Goal: Navigation & Orientation: Find specific page/section

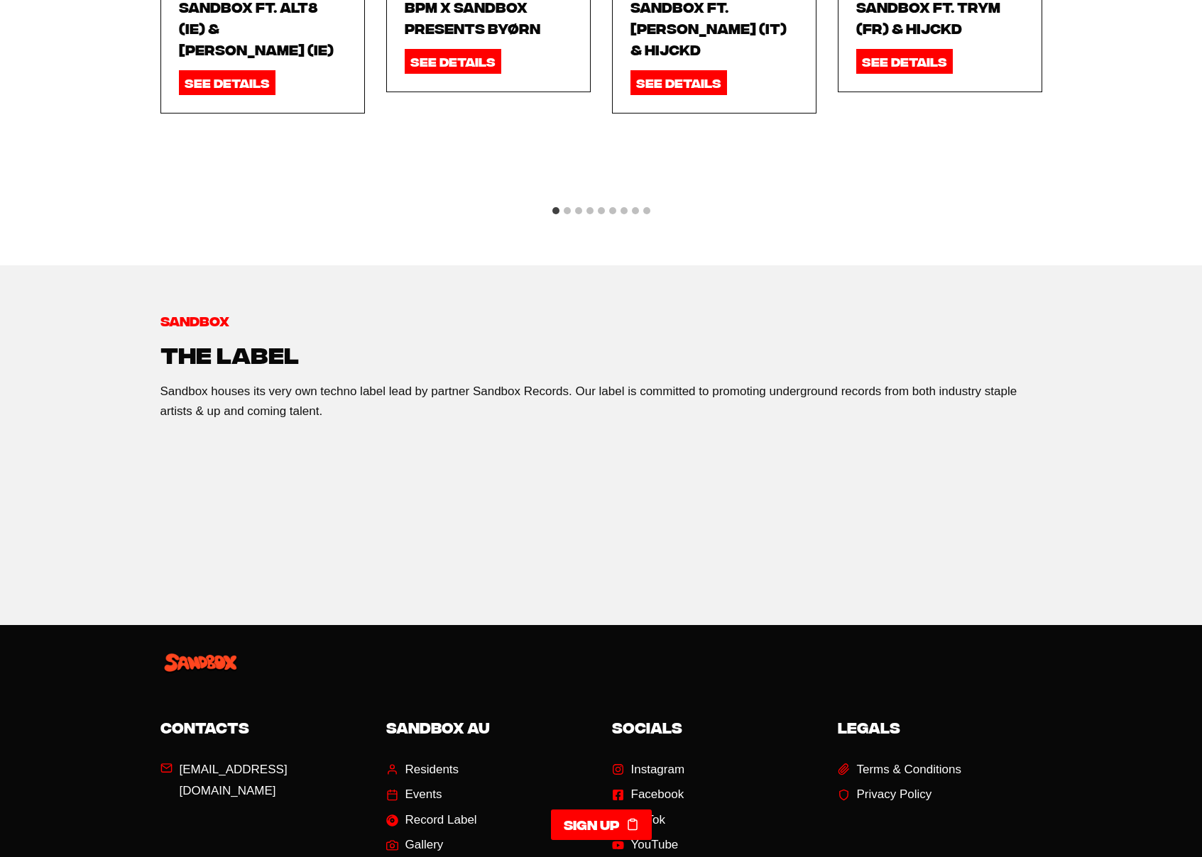
scroll to position [2274, 0]
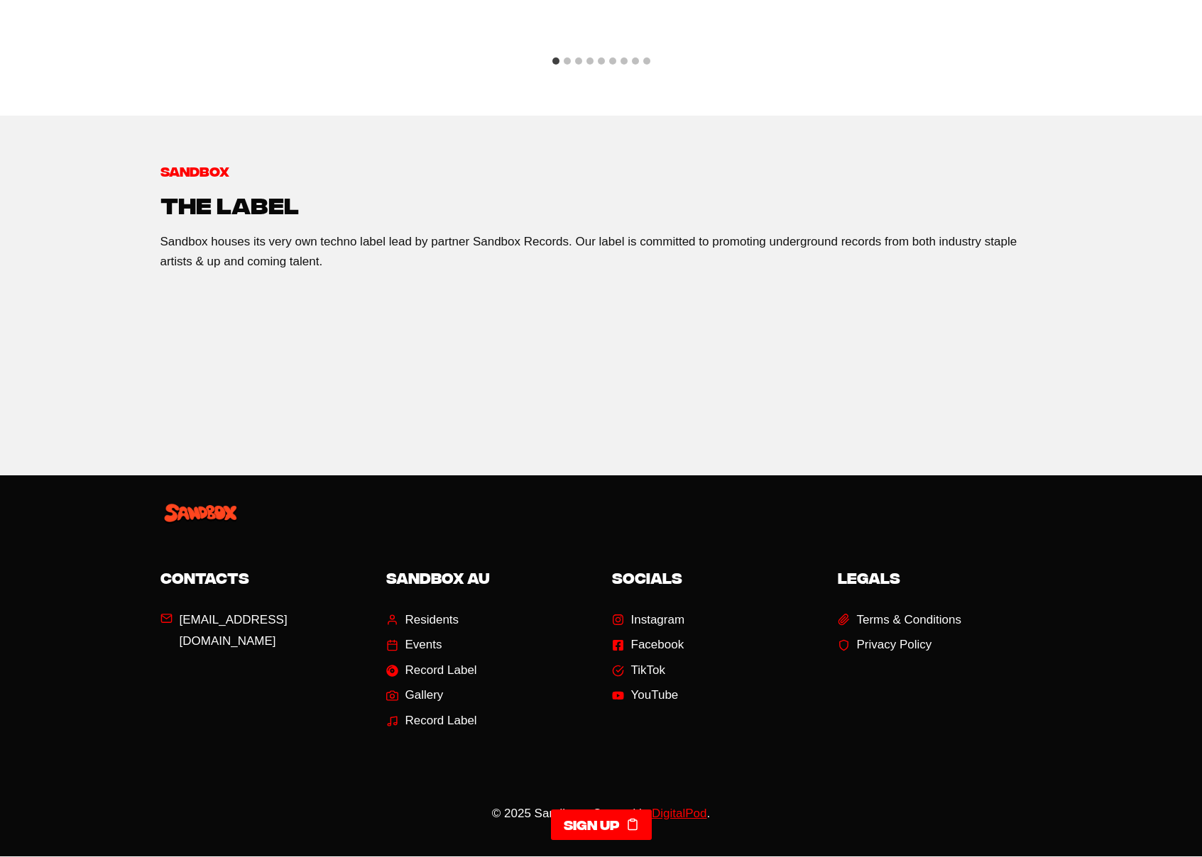
drag, startPoint x: 759, startPoint y: 762, endPoint x: 570, endPoint y: 757, distance: 189.6
click at [570, 792] on div "© 2025 Sandbox - Created by DigitalPod ." at bounding box center [601, 813] width 882 height 43
click at [847, 804] on p "© 2025 Sandbox - Created by DigitalPod ." at bounding box center [601, 813] width 882 height 19
click at [349, 476] on div at bounding box center [601, 511] width 882 height 70
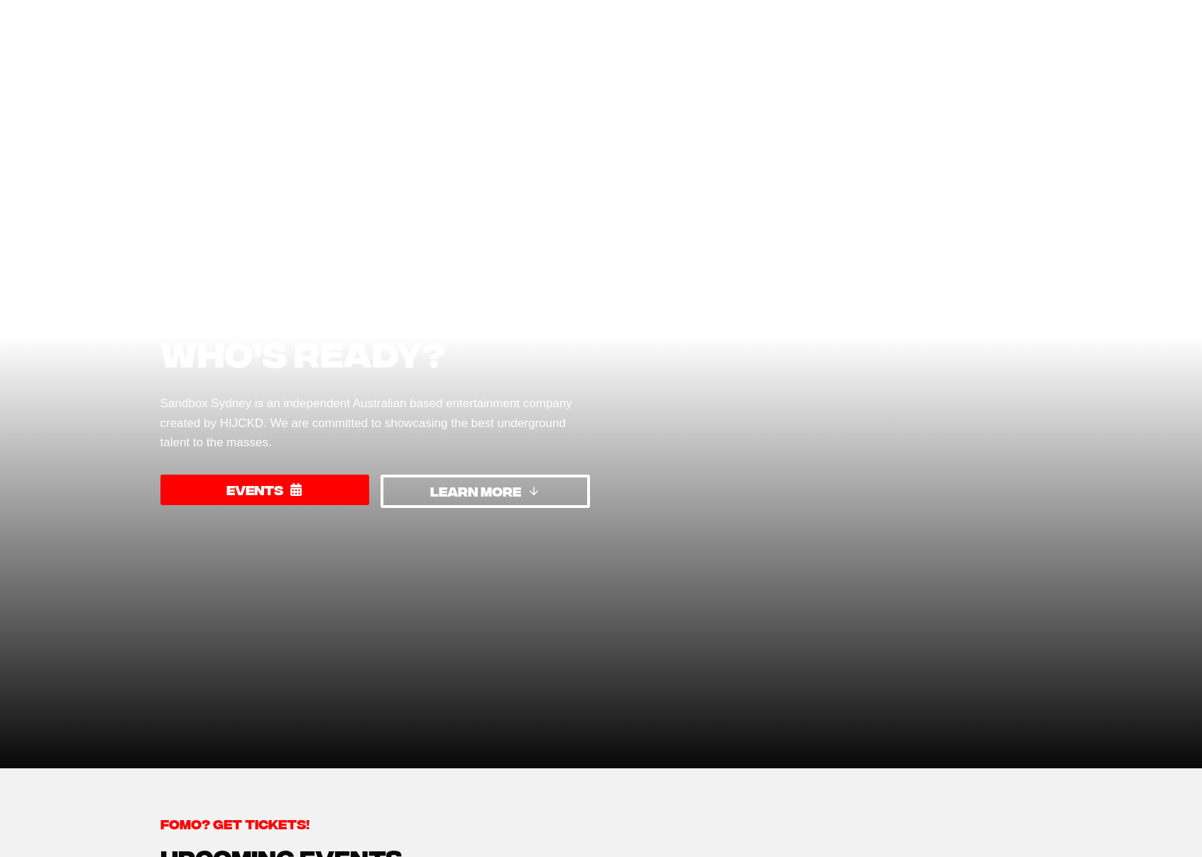
scroll to position [0, 0]
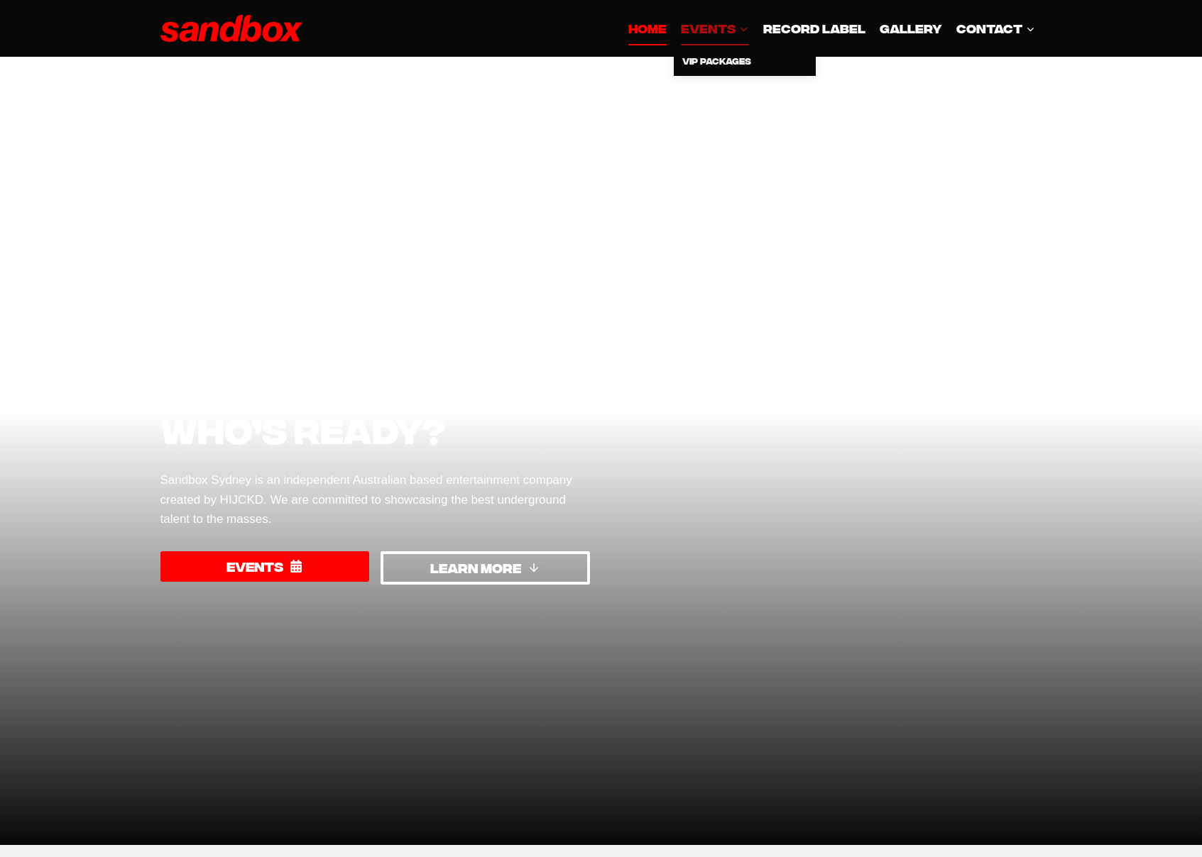
click at [705, 32] on span "EVENTS Expand" at bounding box center [714, 27] width 67 height 19
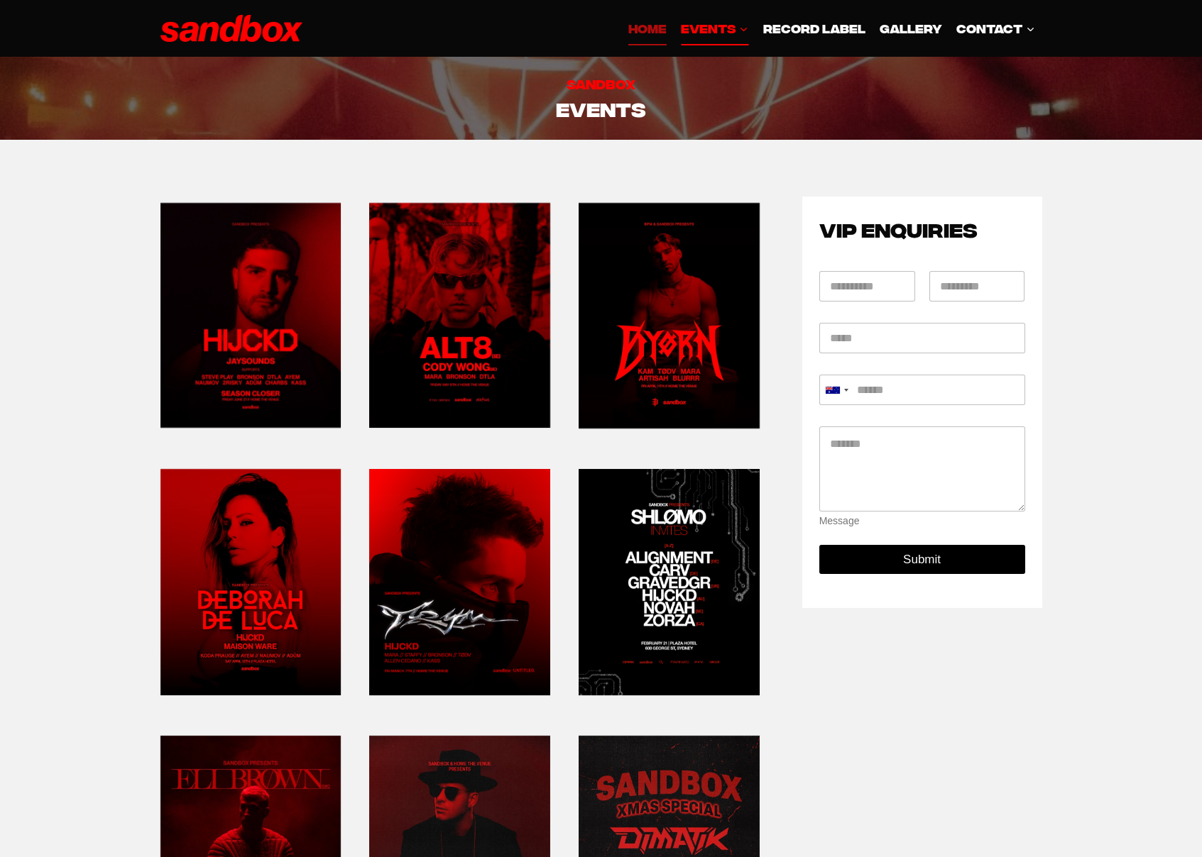
click at [666, 14] on link "HOME" at bounding box center [647, 28] width 53 height 34
